Goal: Navigation & Orientation: Find specific page/section

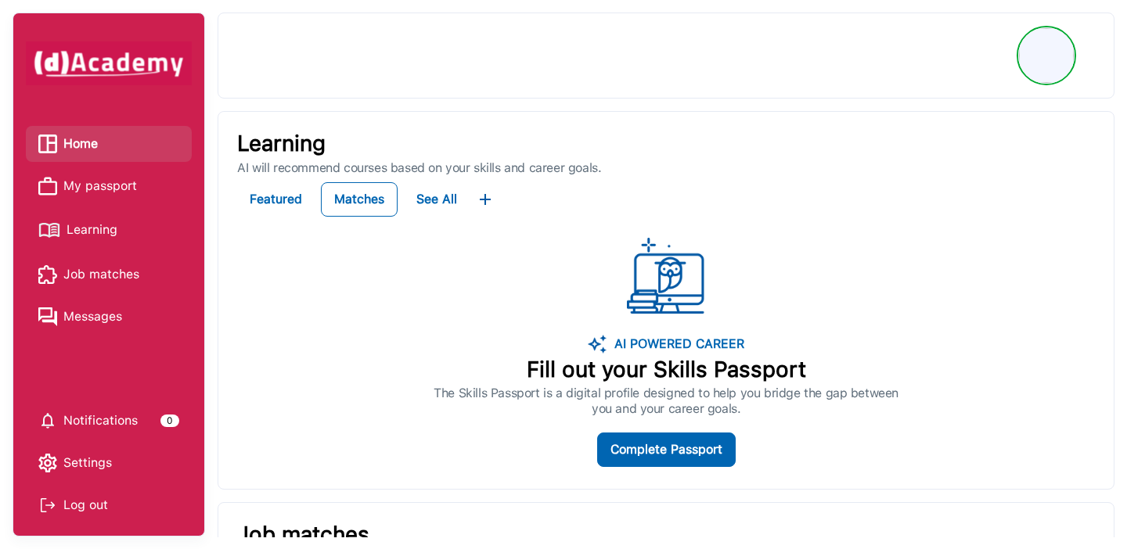
click at [112, 182] on span "My passport" at bounding box center [100, 185] width 74 height 23
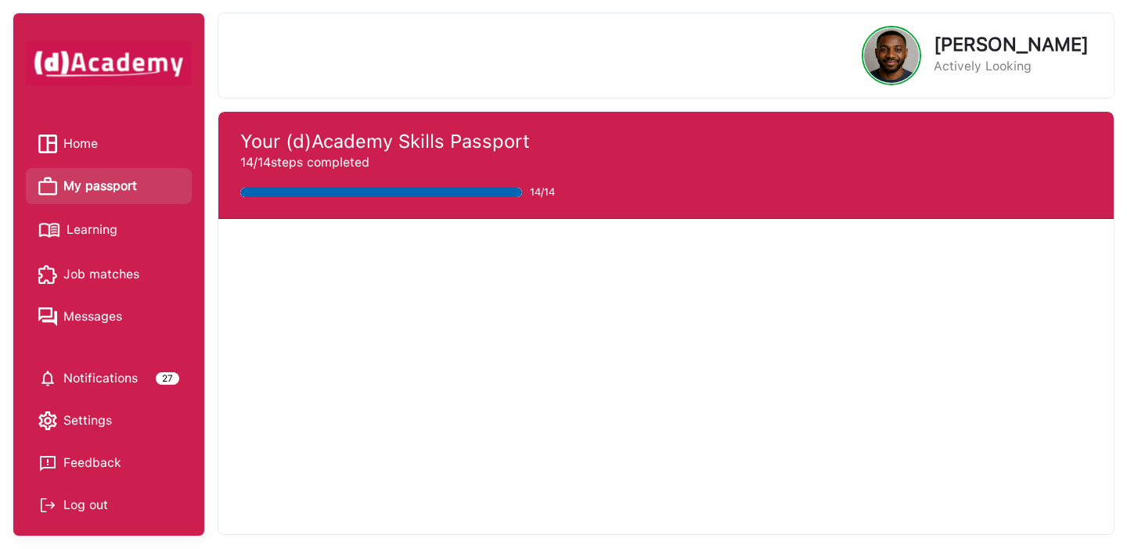
click at [93, 142] on span "Home" at bounding box center [80, 143] width 34 height 23
click at [85, 146] on span "Home" at bounding box center [80, 143] width 34 height 23
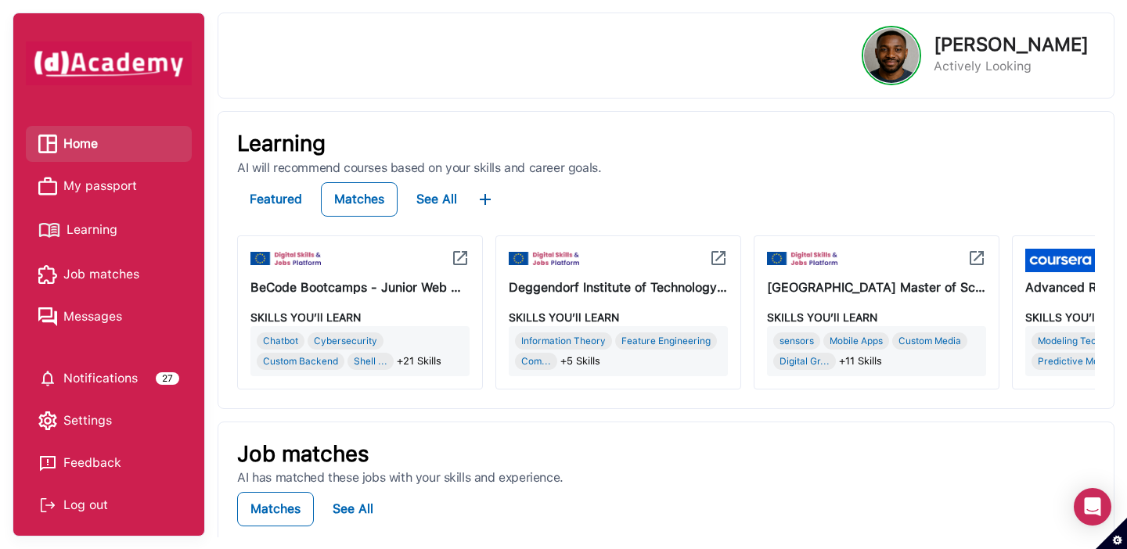
click at [127, 189] on span "My passport" at bounding box center [100, 185] width 74 height 23
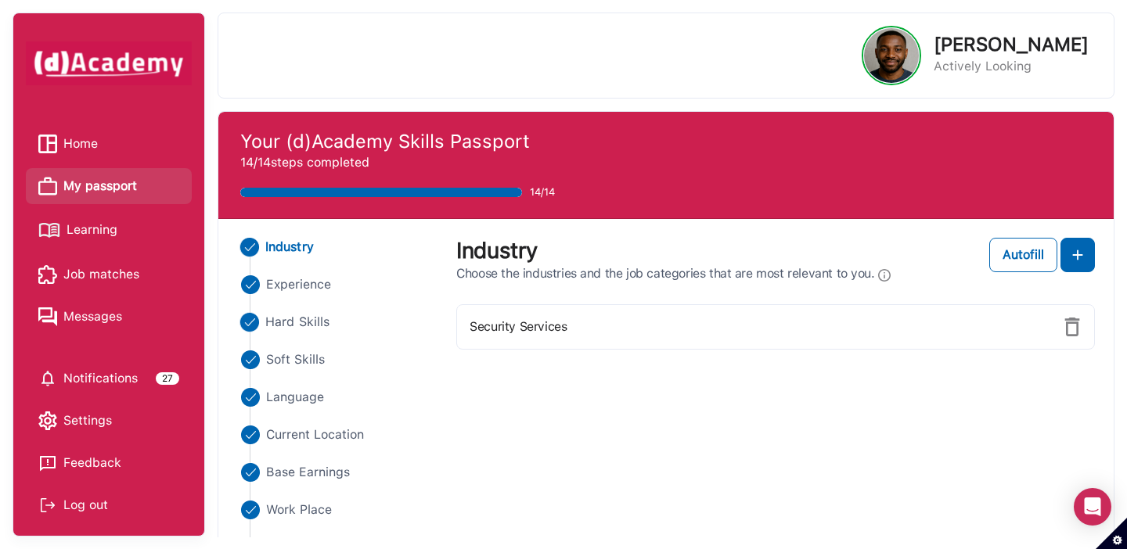
click at [292, 329] on span "Hard Skills" at bounding box center [297, 322] width 64 height 19
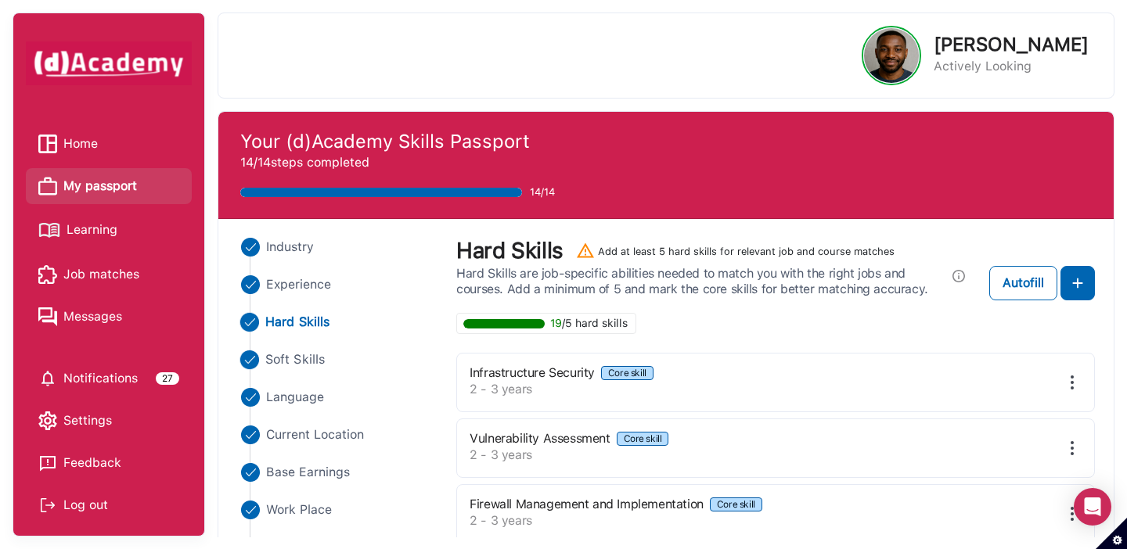
click at [301, 358] on span "Soft Skills" at bounding box center [294, 360] width 59 height 19
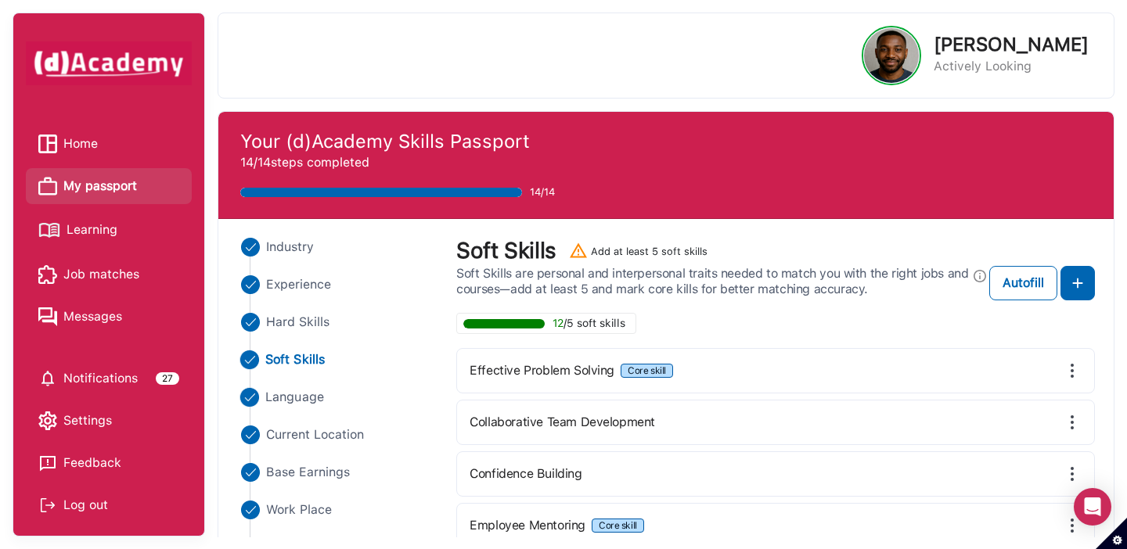
click at [304, 403] on span "Language" at bounding box center [294, 397] width 59 height 19
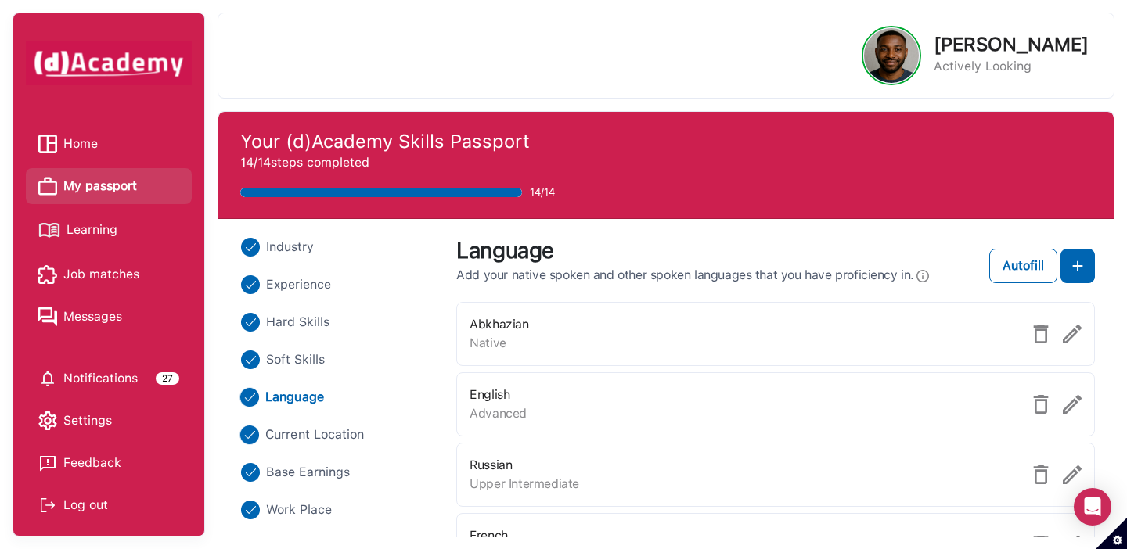
click at [314, 440] on span "Current Location" at bounding box center [314, 435] width 99 height 19
select select "*******"
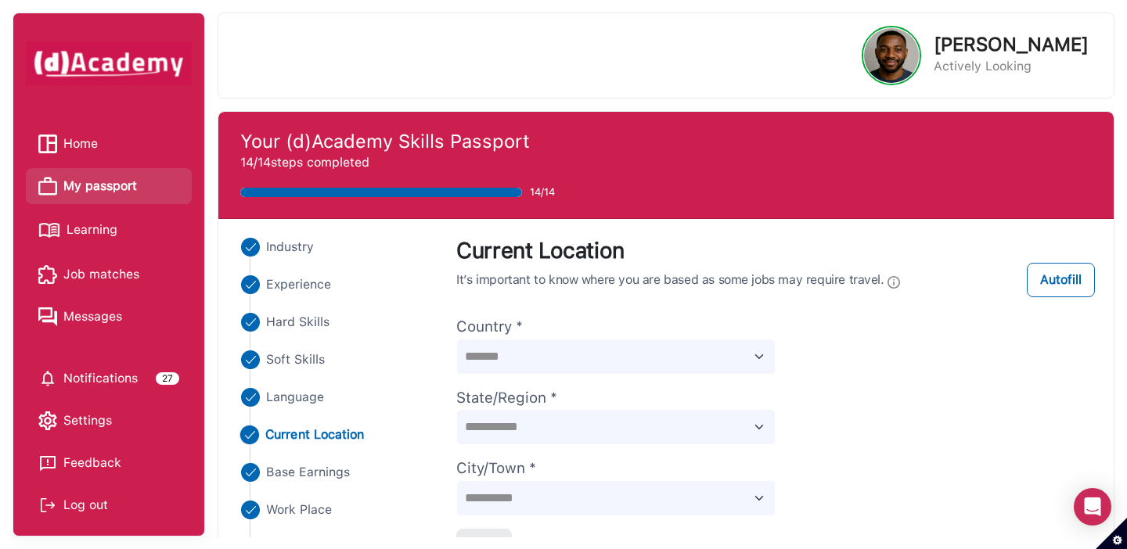
click at [318, 297] on ul "Industry Experience Hard Skills Soft Skills Language Current Location Base Earn…" at bounding box center [337, 491] width 200 height 507
click at [318, 288] on span "Experience" at bounding box center [298, 284] width 66 height 19
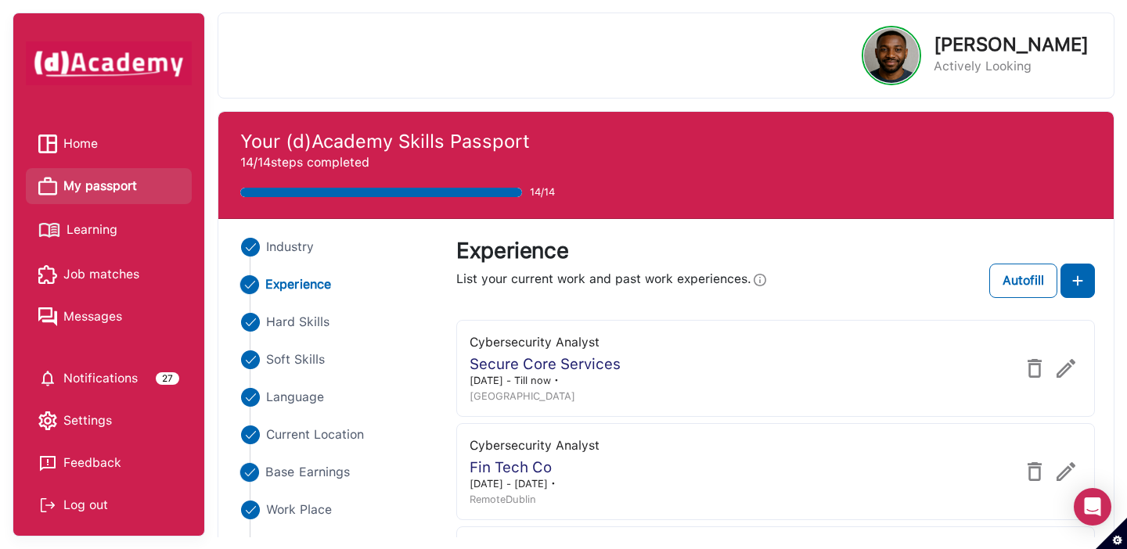
click at [318, 474] on span "Base Earnings" at bounding box center [307, 472] width 85 height 19
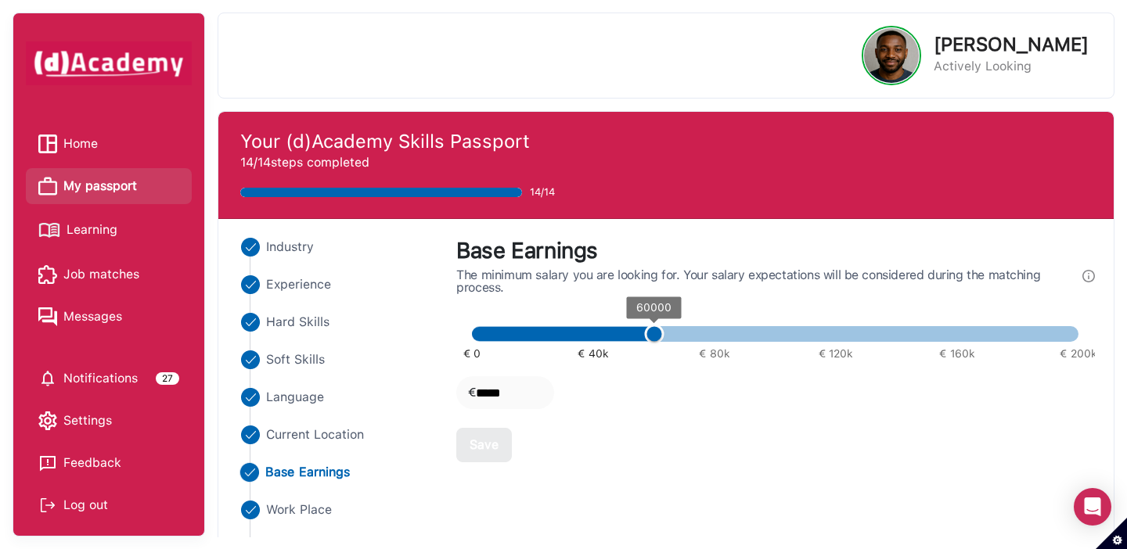
click at [117, 230] on link "Learning" at bounding box center [108, 230] width 141 height 27
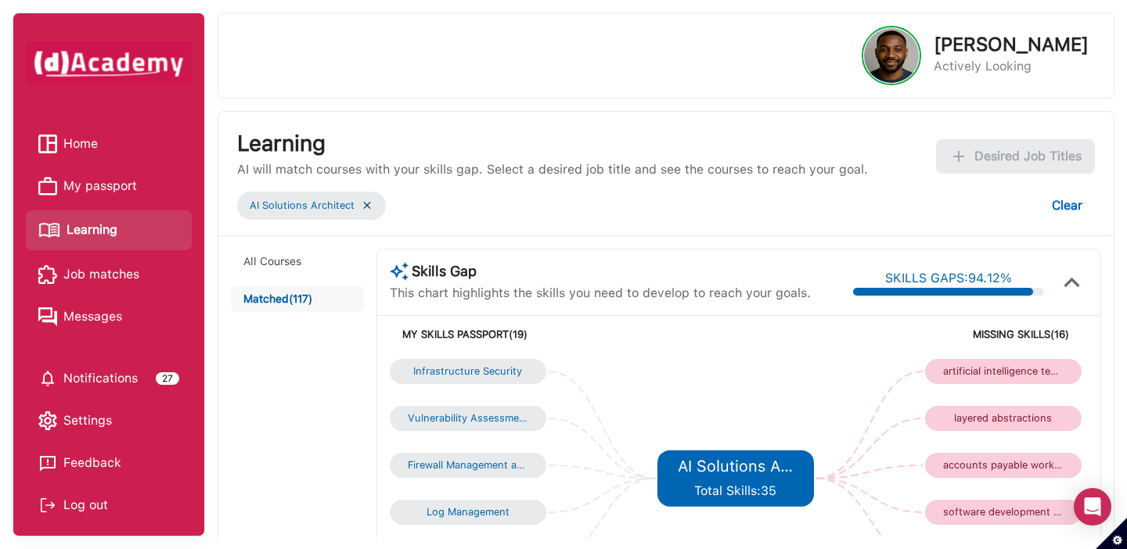
click at [85, 507] on div "Log out" at bounding box center [108, 505] width 141 height 23
